Goal: Task Accomplishment & Management: Manage account settings

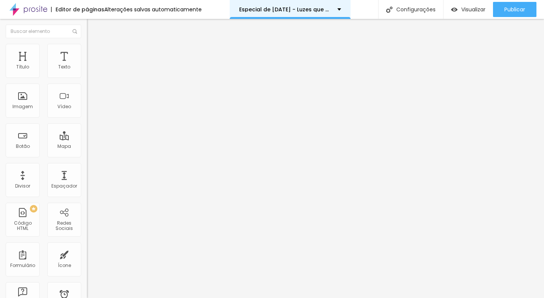
click at [325, 11] on p "Especial de [DATE] - Luzes que nos Unem 2025" at bounding box center [285, 9] width 93 height 5
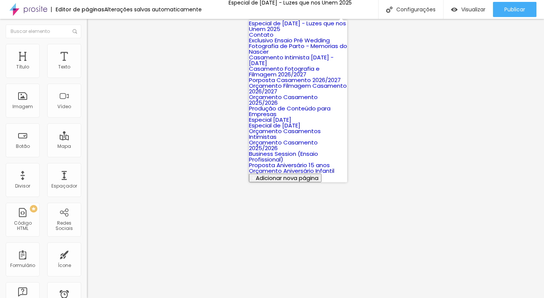
click at [297, 33] on link "Especial de [DATE] - Luzes que nos Unem 2025" at bounding box center [297, 26] width 97 height 14
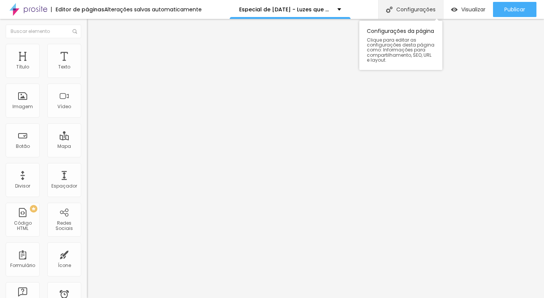
click at [400, 12] on div "Configurações" at bounding box center [410, 9] width 65 height 19
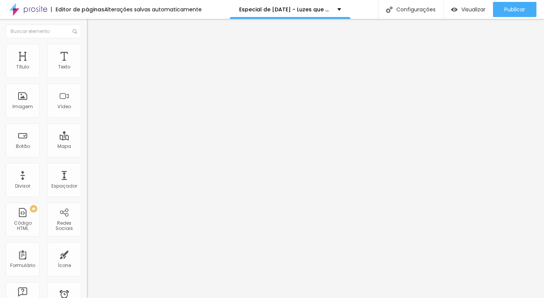
type input "Especial de Natal - Luzes que nos Une 2025"
type input "/especial-de-natal-luzes-que-nos-unem-2025"
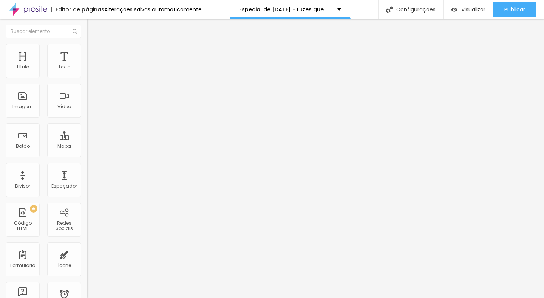
type input "Especial de [DATE] - Luzes que nos Unem 2025"
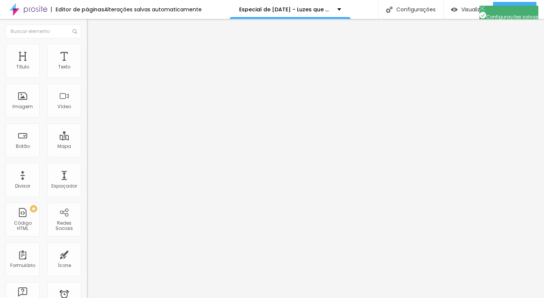
click at [87, 136] on input "Dias" at bounding box center [132, 133] width 91 height 8
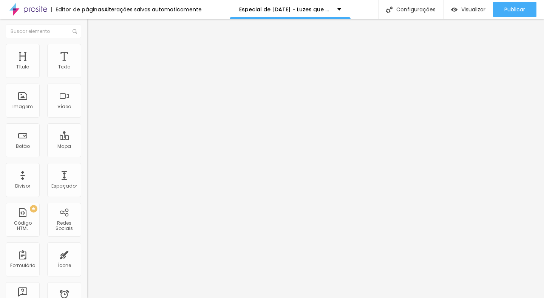
click at [87, 69] on img at bounding box center [89, 66] width 5 height 5
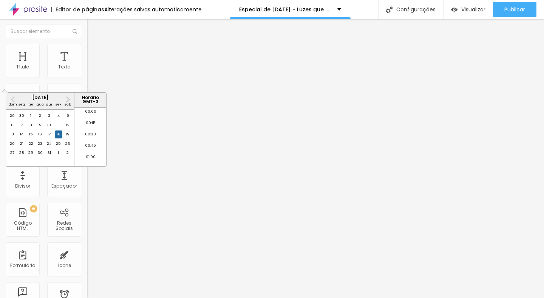
scroll to position [385, 0]
click at [69, 102] on button "Next Month" at bounding box center [68, 99] width 12 height 12
click at [68, 105] on button "Next Month" at bounding box center [68, 99] width 12 height 12
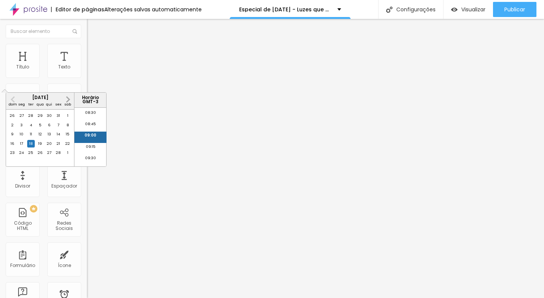
click at [68, 105] on button "Next Month" at bounding box center [68, 99] width 12 height 12
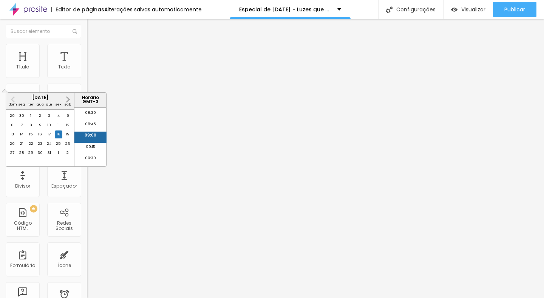
click at [68, 105] on button "Next Month" at bounding box center [68, 99] width 12 height 12
click at [68, 129] on div "8" at bounding box center [68, 125] width 8 height 8
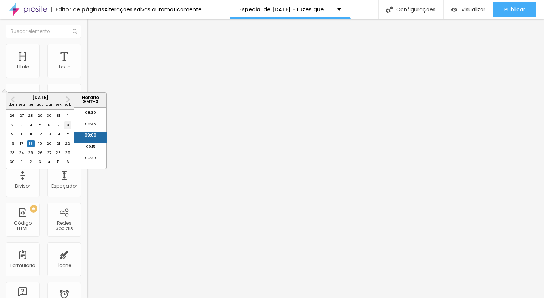
type input "8 de novembro de 2025 às 09:00"
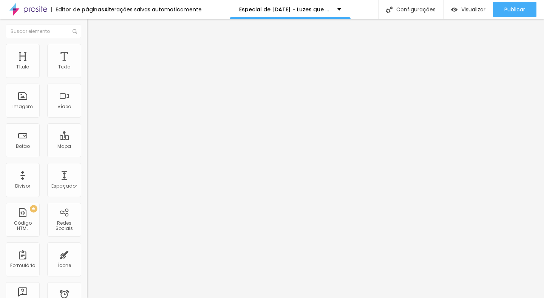
click at [93, 29] on img "button" at bounding box center [96, 28] width 6 height 6
click at [87, 73] on button "button" at bounding box center [92, 69] width 11 height 8
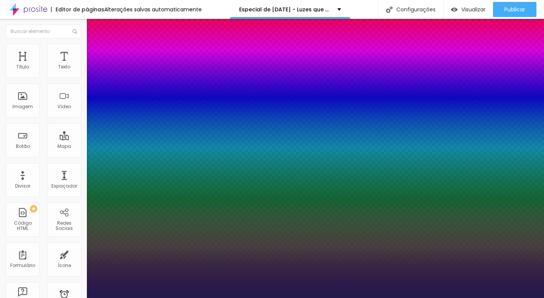
type input "1"
type input "12"
type input "1"
type input "13"
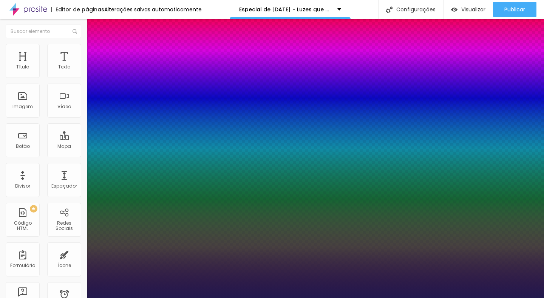
type input "13"
type input "1"
type input "18"
type input "1"
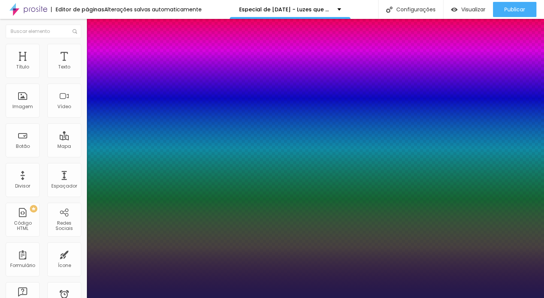
type input "27"
type input "1"
type input "29"
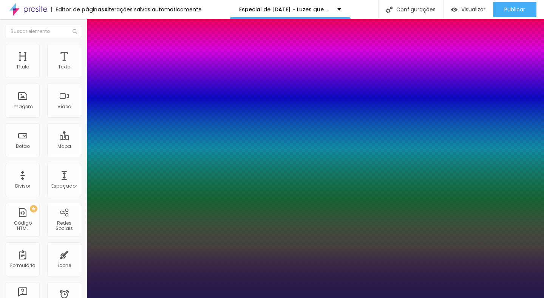
type input "1"
type input "30"
type input "1"
type input "31"
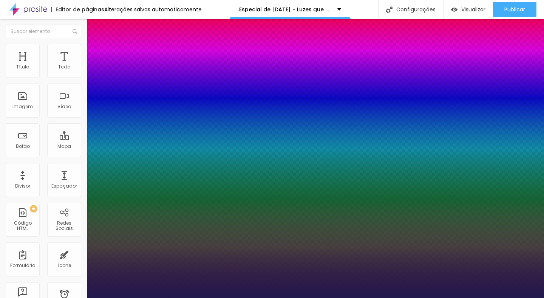
type input "31"
type input "1"
type input "32"
type input "1"
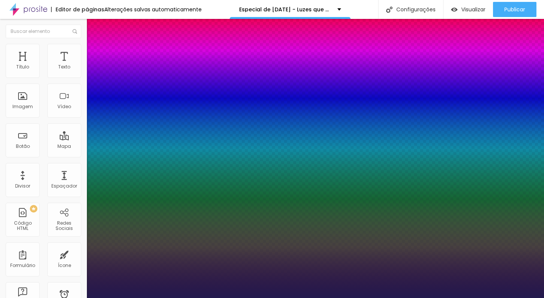
type input "33"
type input "1"
type input "34"
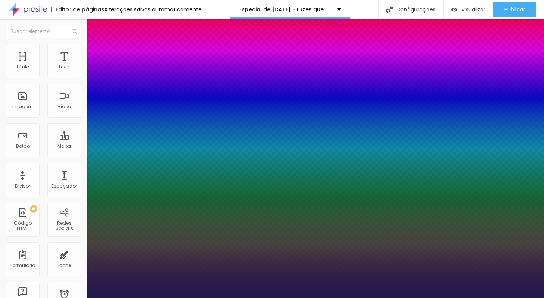
type input "1"
type input "29"
type input "1"
type input "27"
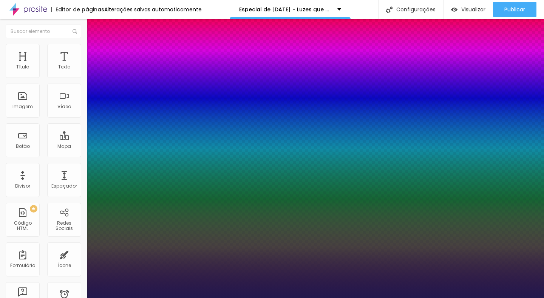
type input "27"
type input "1"
type input "26"
type input "1"
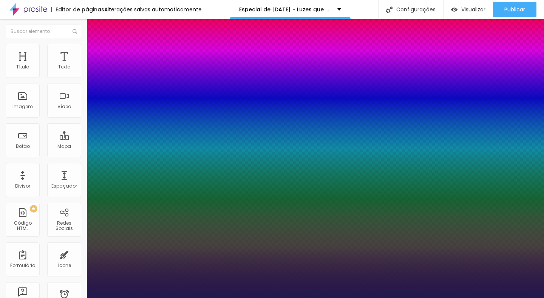
type input "25"
type input "1"
type input "24"
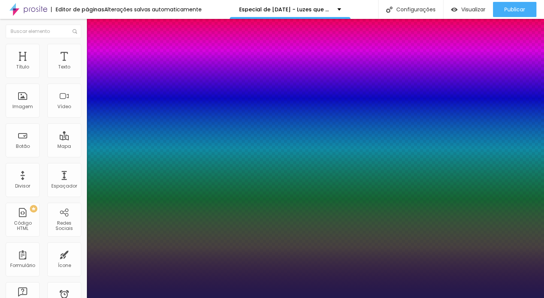
type input "1"
type input "23"
type input "1"
type input "22"
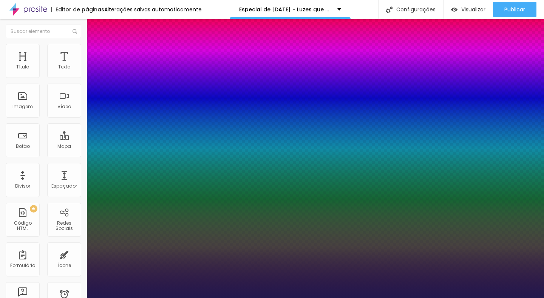
type input "22"
type input "1"
type input "21"
type input "1"
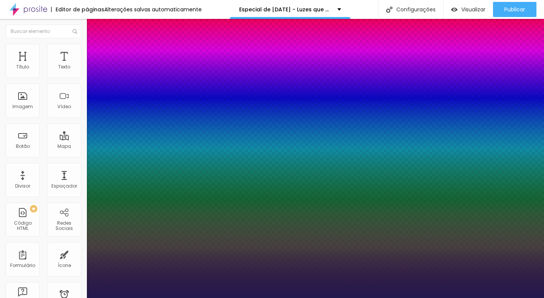
type input "20"
type input "1"
type input "19"
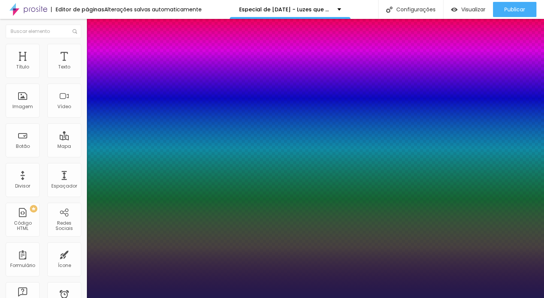
type input "1"
type input "18"
type input "1"
type input "18"
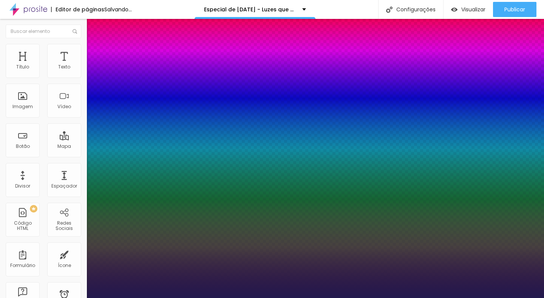
click at [242, 298] on div at bounding box center [272, 298] width 544 height 0
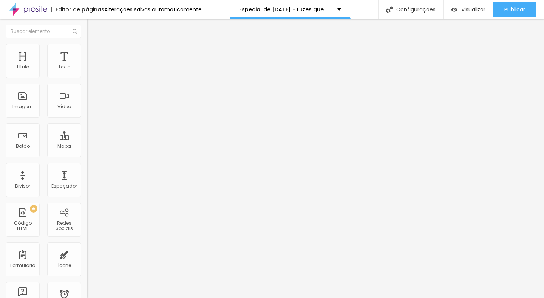
click at [87, 49] on img at bounding box center [90, 47] width 7 height 7
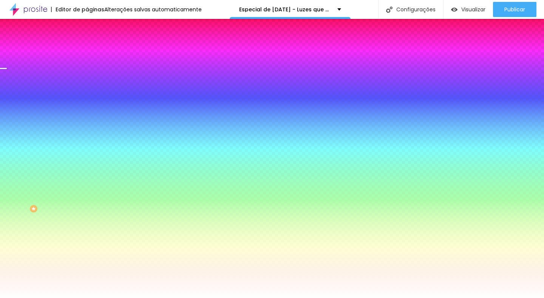
click at [87, 70] on span "Trocar imagem" at bounding box center [107, 66] width 41 height 6
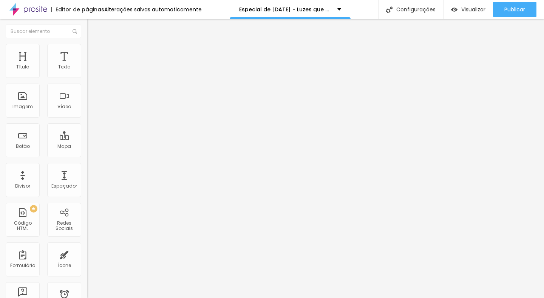
click at [87, 44] on img at bounding box center [90, 47] width 7 height 7
click at [87, 73] on button "button" at bounding box center [92, 69] width 11 height 8
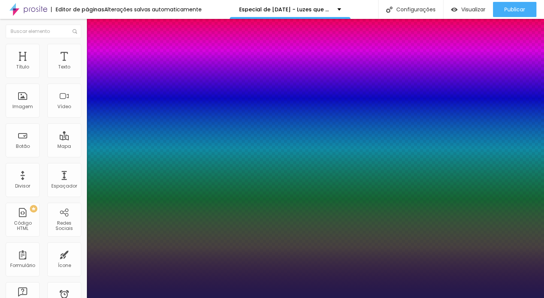
type input "1"
click at [260, 298] on div at bounding box center [272, 298] width 544 height 0
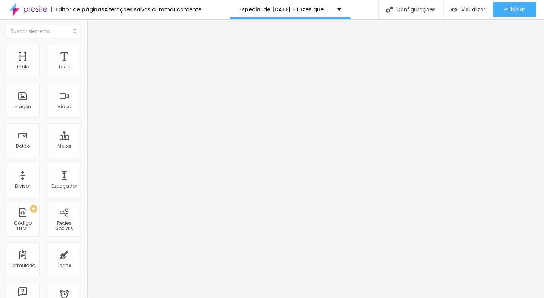
click at [91, 70] on icon "button" at bounding box center [92, 68] width 3 height 3
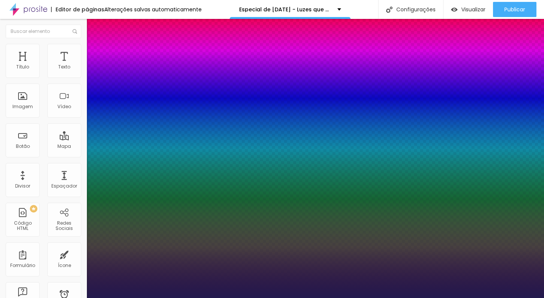
type input "1"
select select "Alice"
type input "1"
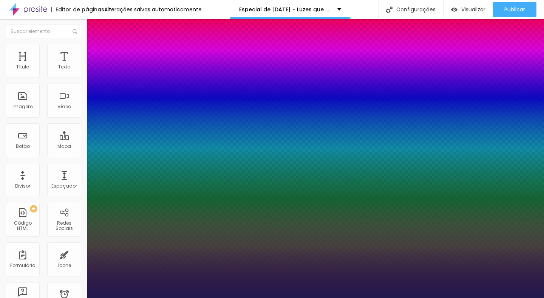
click at [222, 298] on div at bounding box center [272, 298] width 544 height 0
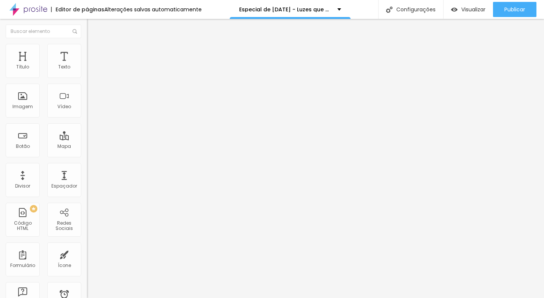
click at [87, 24] on button "Editar Texto" at bounding box center [130, 27] width 87 height 17
click at [91, 70] on icon "button" at bounding box center [92, 68] width 3 height 3
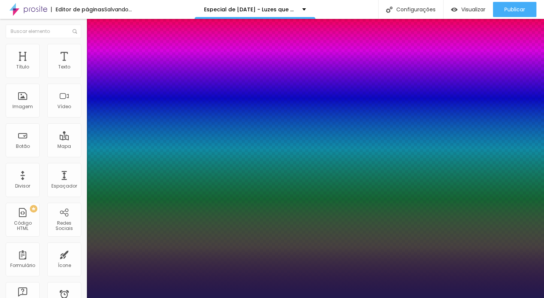
type input "1"
select select "Alice"
type input "1"
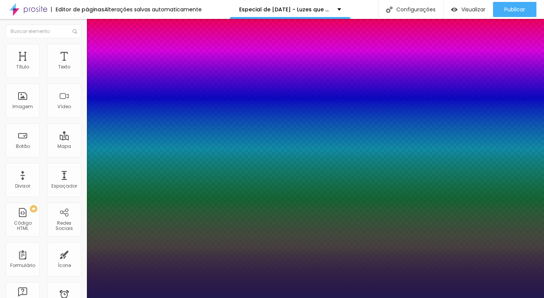
type input "15"
type input "1"
type input "16"
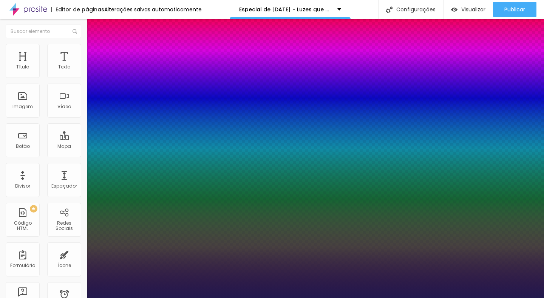
type input "1"
type input "18"
type input "1"
type input "23"
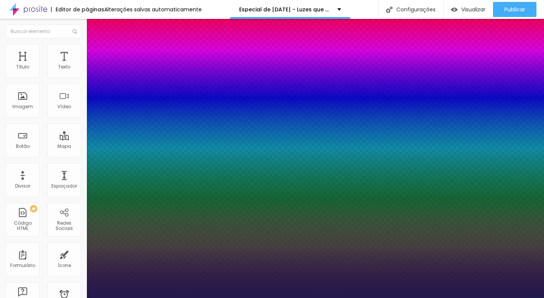
type input "23"
type input "1"
type input "26"
type input "1"
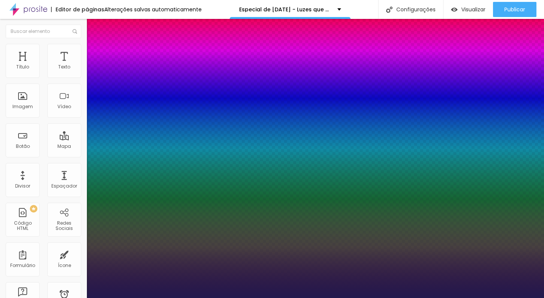
type input "29"
type input "1"
type input "32"
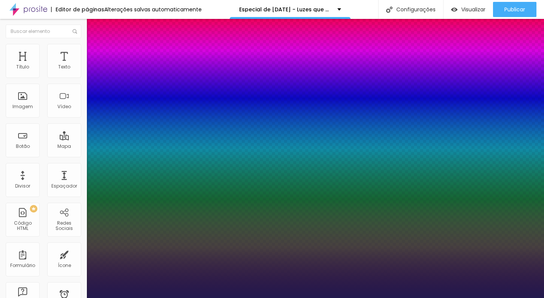
type input "1"
type input "34"
type input "1"
type input "36"
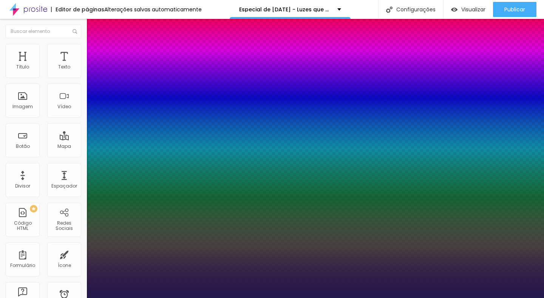
type input "36"
type input "1"
type input "37"
type input "1"
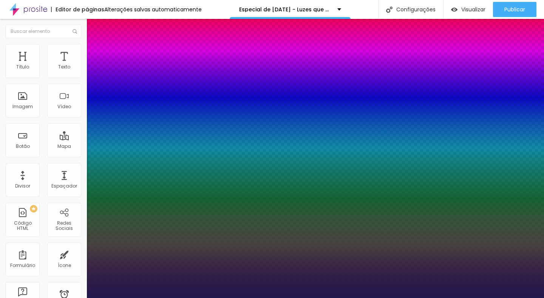
type input "38"
type input "1"
type input "39"
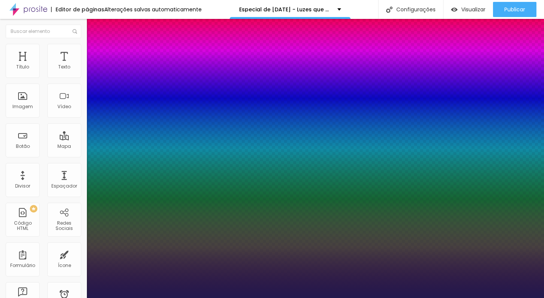
type input "1"
type input "40"
type input "1"
type input "41"
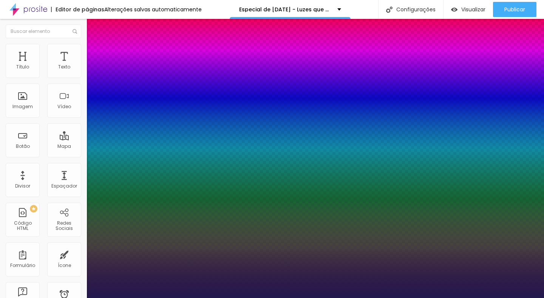
type input "41"
type input "1"
drag, startPoint x: 101, startPoint y: 126, endPoint x: 117, endPoint y: 127, distance: 15.5
type input "41"
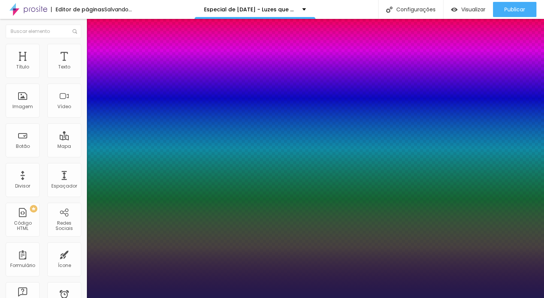
type input "1"
click at [254, 298] on div at bounding box center [272, 298] width 544 height 0
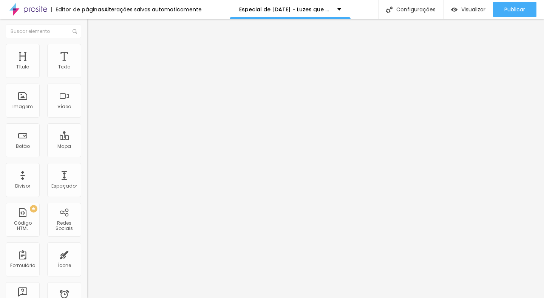
click at [91, 70] on icon "button" at bounding box center [92, 68] width 3 height 3
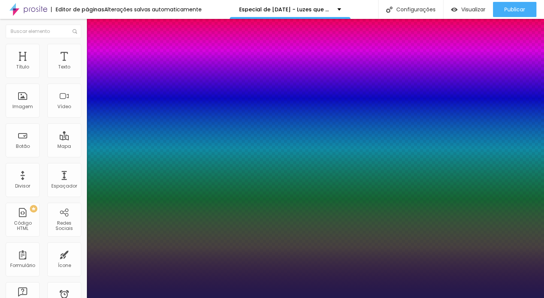
type input "1"
select select "AbrilFatface-Regular"
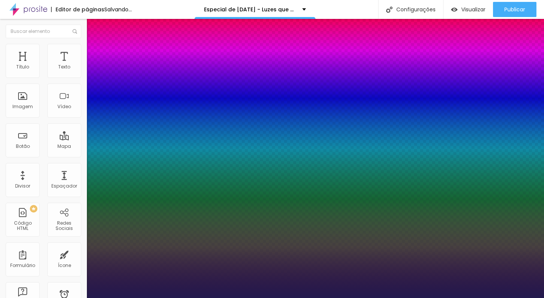
type input "1"
select select "AnonymousPro-Italic"
type input "1"
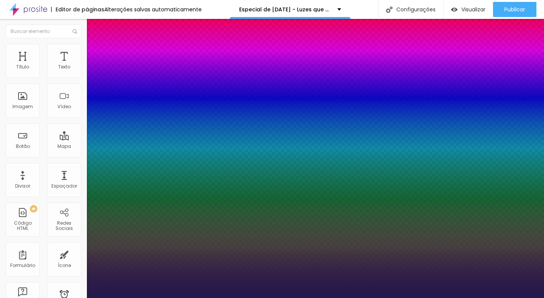
click at [230, 298] on div at bounding box center [272, 298] width 544 height 0
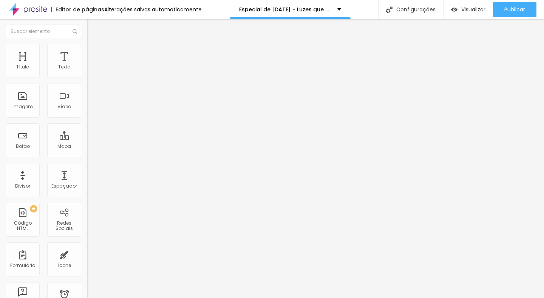
click at [91, 70] on icon "button" at bounding box center [92, 68] width 3 height 3
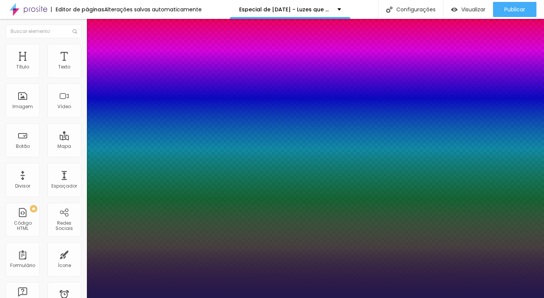
type input "1"
click at [337, 298] on div at bounding box center [272, 298] width 544 height 0
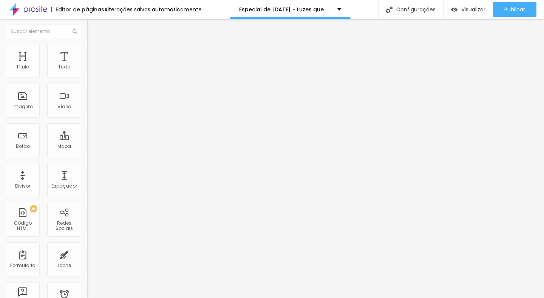
click at [90, 70] on icon "button" at bounding box center [92, 68] width 5 height 5
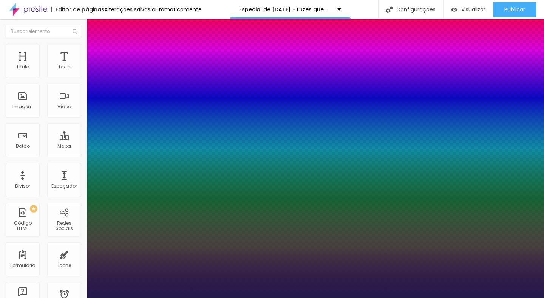
type input "1"
select select "AbrilFatface-Regular"
type input "1"
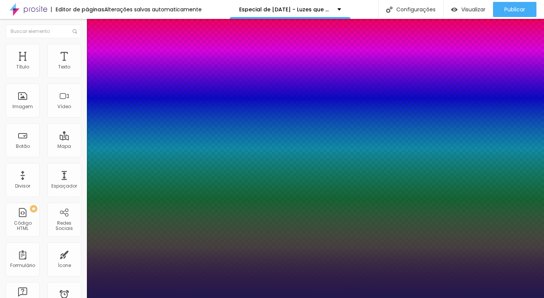
click at [521, 298] on div at bounding box center [272, 298] width 544 height 0
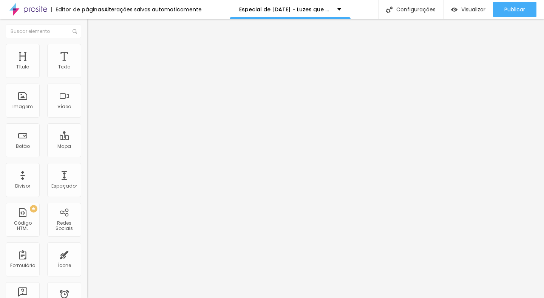
click at [87, 73] on button "button" at bounding box center [92, 69] width 11 height 8
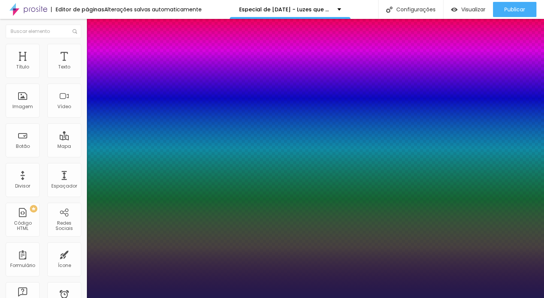
type input "1"
type input "36"
type input "1"
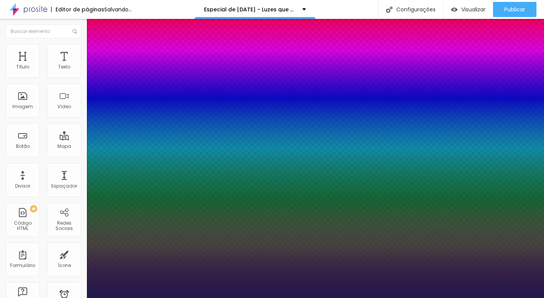
type input "35"
type input "1"
type input "34"
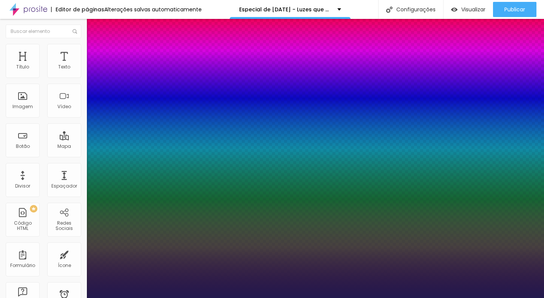
type input "1"
type input "33"
type input "1"
type input "31"
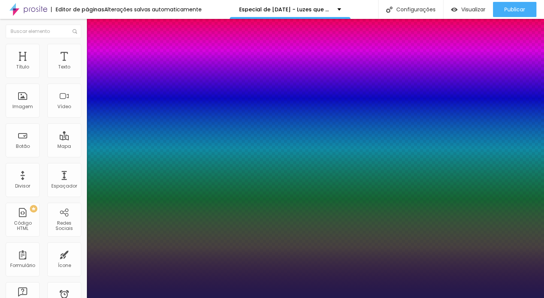
type input "31"
type input "1"
type input "29"
type input "1"
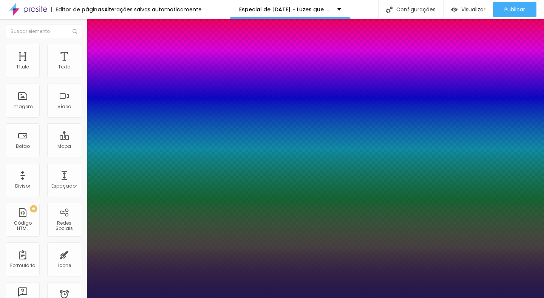
type input "27"
type input "1"
type input "26"
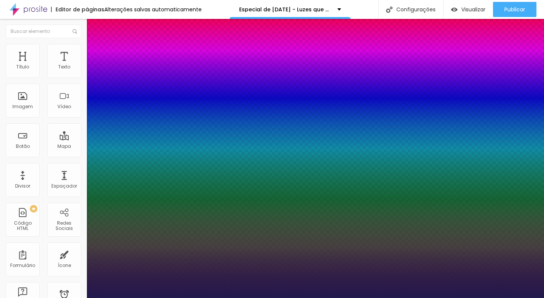
type input "1"
type input "24"
type input "1"
type input "22"
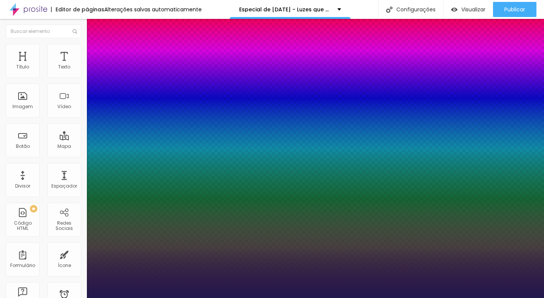
type input "22"
type input "1"
type input "21"
type input "1"
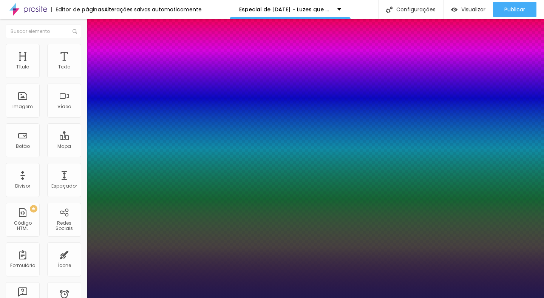
type input "20"
type input "1"
type input "19"
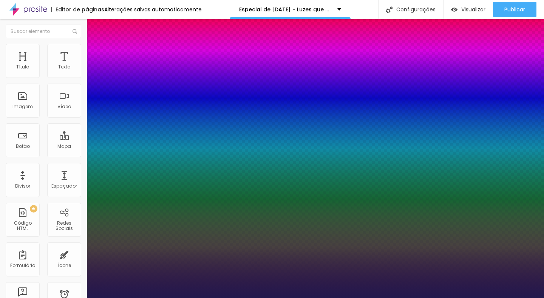
type input "1"
type input "18"
type input "1"
type input "17"
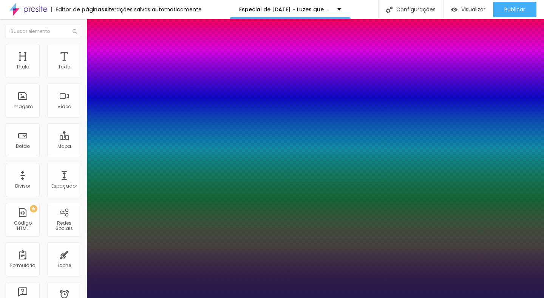
type input "17"
type input "1"
type input "16"
type input "1"
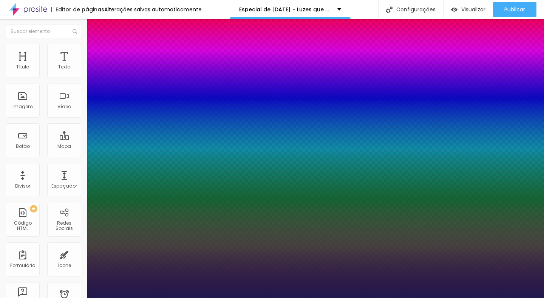
type input "17"
type input "1"
type input "20"
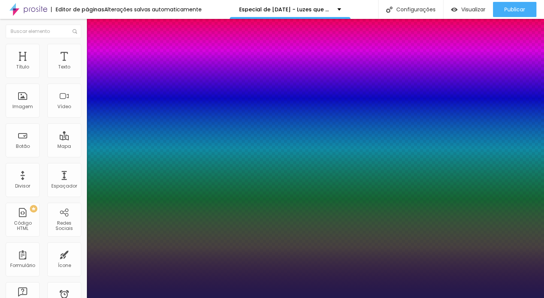
type input "1"
type input "21"
type input "1"
drag, startPoint x: 113, startPoint y: 128, endPoint x: 105, endPoint y: 130, distance: 8.9
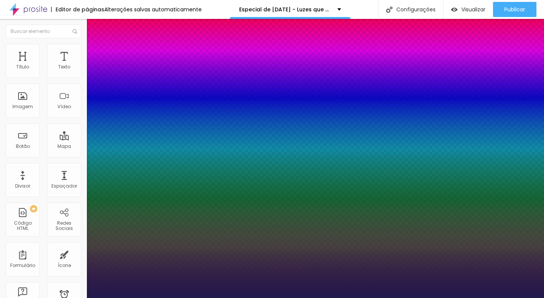
type input "21"
click at [235, 298] on div at bounding box center [272, 298] width 544 height 0
